Goal: Task Accomplishment & Management: Complete application form

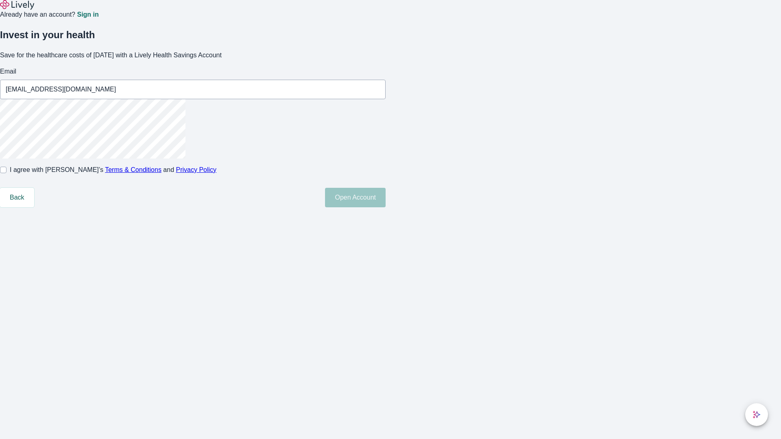
click at [7, 173] on input "I agree with Lively’s Terms & Conditions and Privacy Policy" at bounding box center [3, 170] width 7 height 7
checkbox input "true"
click at [385, 207] on button "Open Account" at bounding box center [355, 198] width 61 height 20
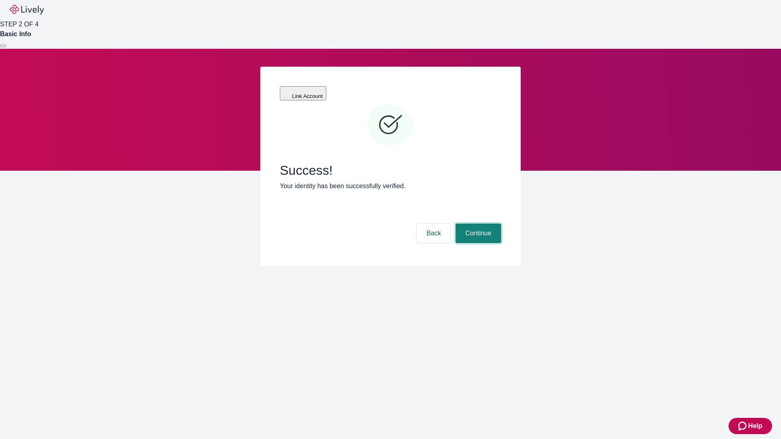
click at [477, 224] on button "Continue" at bounding box center [478, 234] width 46 height 20
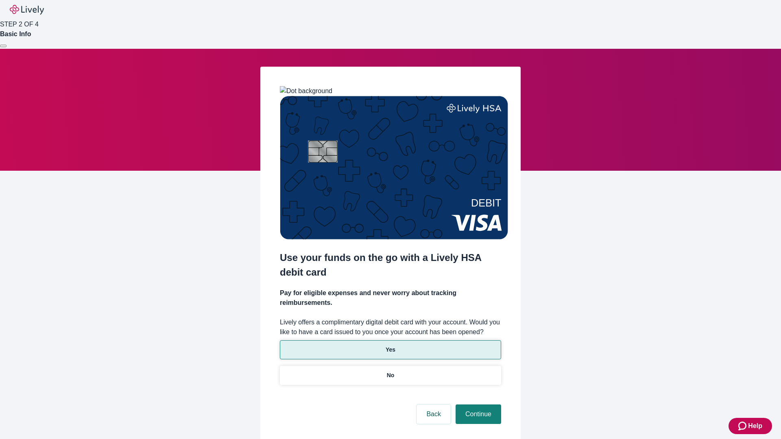
click at [390, 346] on p "Yes" at bounding box center [390, 350] width 10 height 9
click at [477, 405] on button "Continue" at bounding box center [478, 415] width 46 height 20
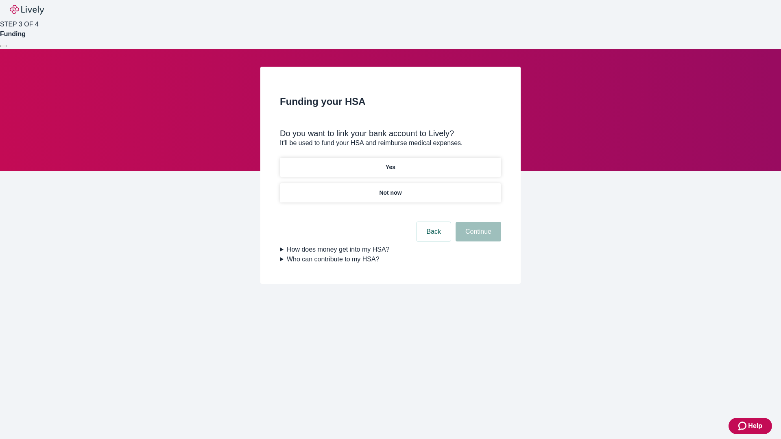
click at [390, 189] on p "Not now" at bounding box center [390, 193] width 22 height 9
click at [477, 237] on button "Continue" at bounding box center [478, 232] width 46 height 20
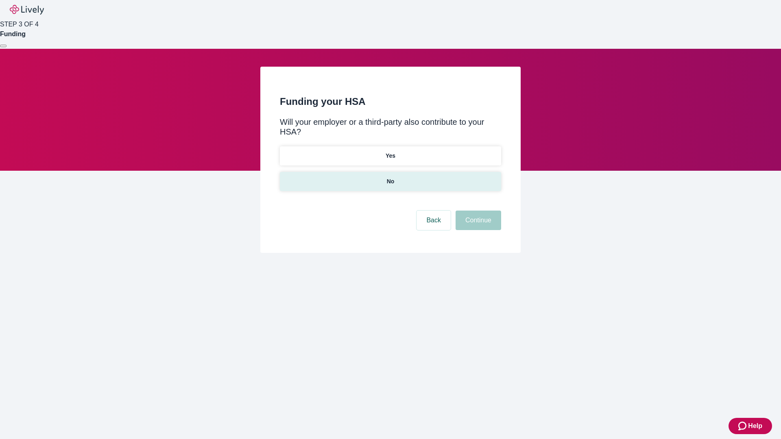
click at [390, 177] on p "No" at bounding box center [391, 181] width 8 height 9
click at [477, 211] on button "Continue" at bounding box center [478, 221] width 46 height 20
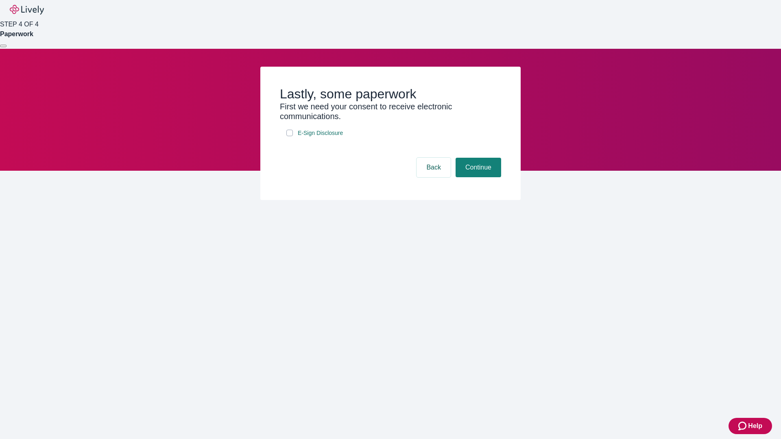
click at [290, 136] on input "E-Sign Disclosure" at bounding box center [289, 133] width 7 height 7
checkbox input "true"
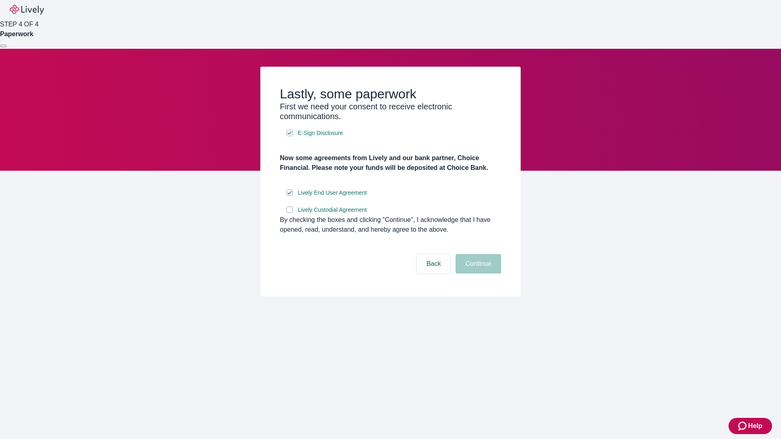
click at [290, 213] on input "Lively Custodial Agreement" at bounding box center [289, 210] width 7 height 7
checkbox input "true"
click at [477, 274] on button "Continue" at bounding box center [478, 264] width 46 height 20
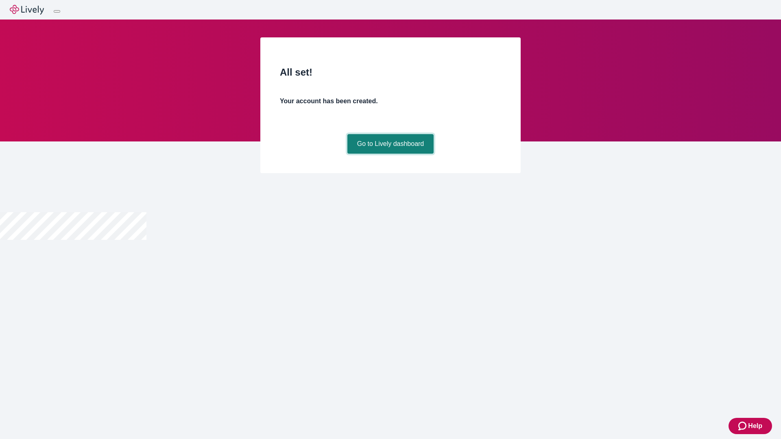
click at [390, 154] on link "Go to Lively dashboard" at bounding box center [390, 144] width 87 height 20
